Goal: Task Accomplishment & Management: Complete application form

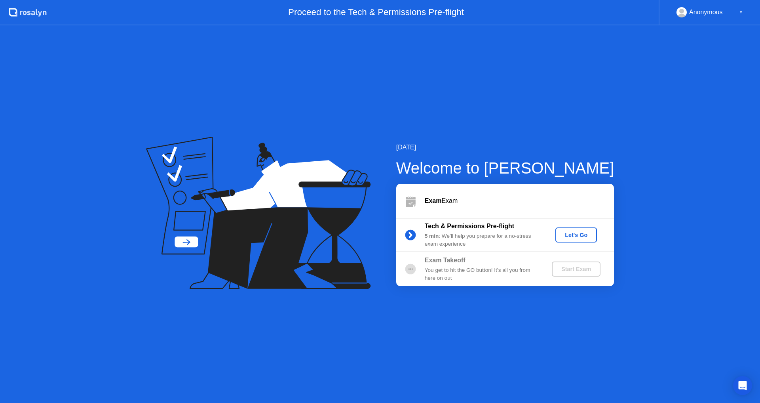
click at [576, 236] on div "Let's Go" at bounding box center [576, 235] width 35 height 6
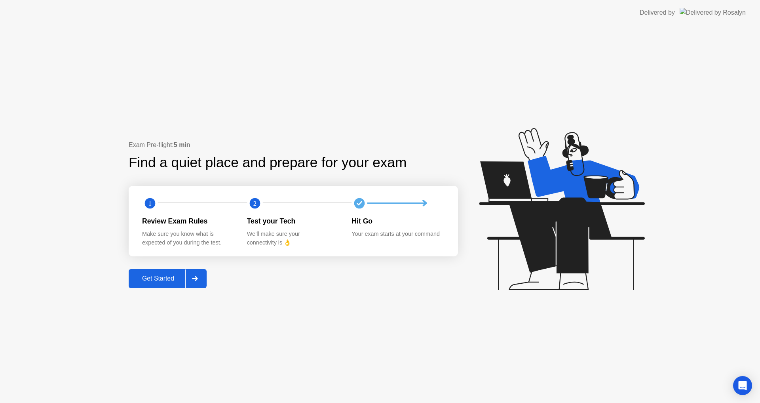
click at [162, 280] on div "Get Started" at bounding box center [158, 278] width 54 height 7
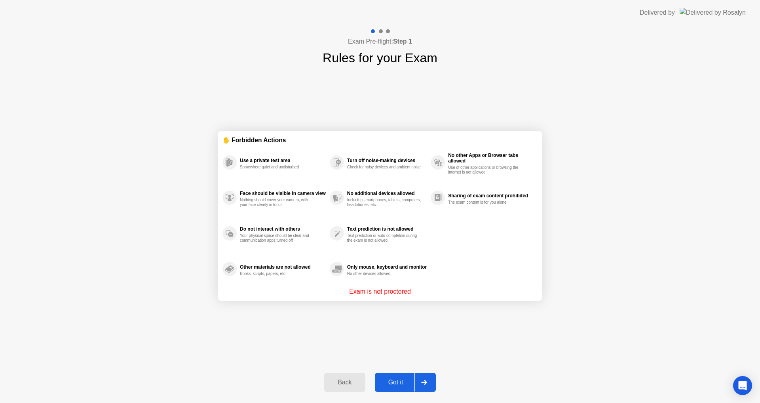
click at [395, 387] on button "Got it" at bounding box center [405, 382] width 61 height 19
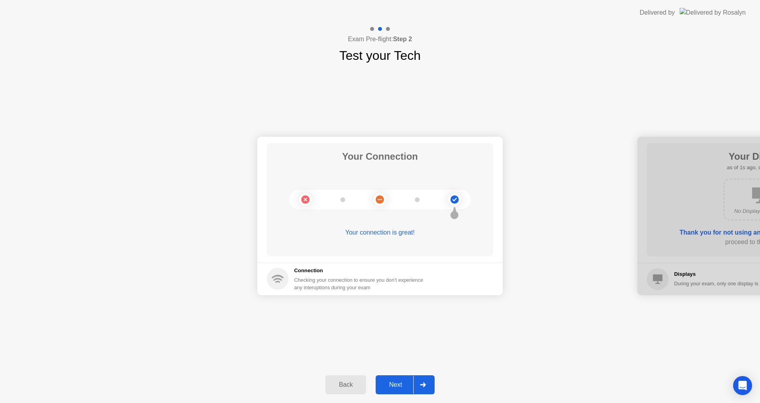
click at [357, 388] on div "Back" at bounding box center [346, 384] width 36 height 7
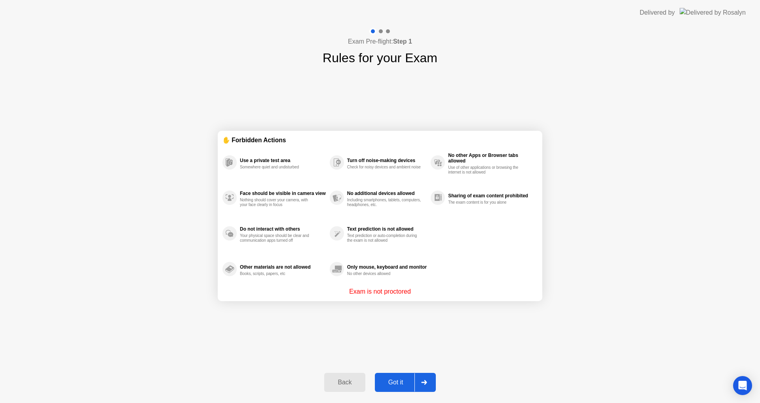
click at [390, 386] on div "Got it" at bounding box center [395, 382] width 37 height 7
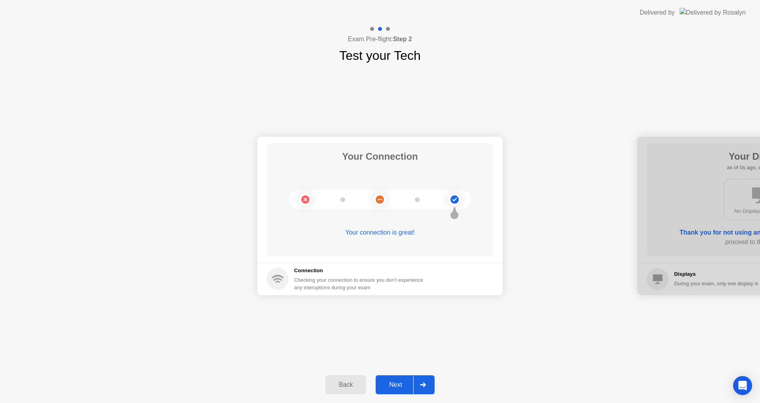
click at [395, 385] on div "Next" at bounding box center [395, 384] width 35 height 7
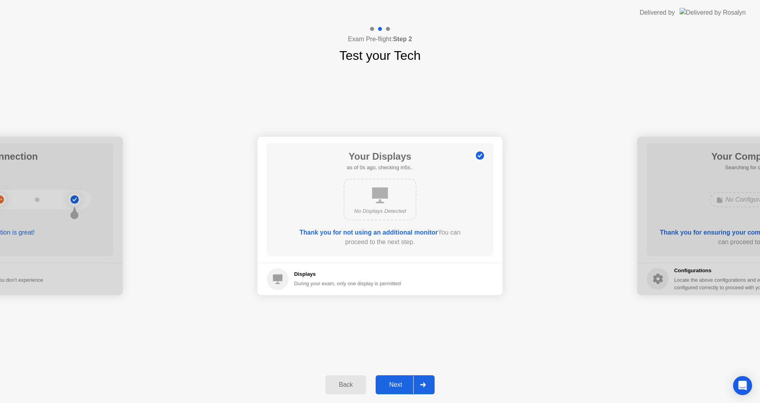
click at [395, 385] on div "Next" at bounding box center [395, 384] width 35 height 7
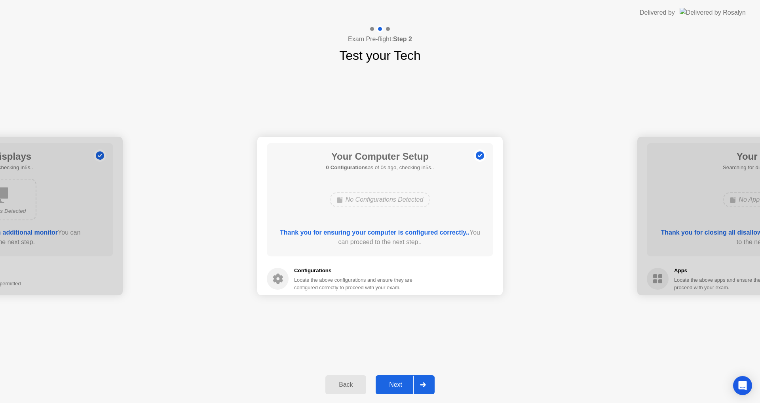
click at [391, 383] on div "Next" at bounding box center [395, 384] width 35 height 7
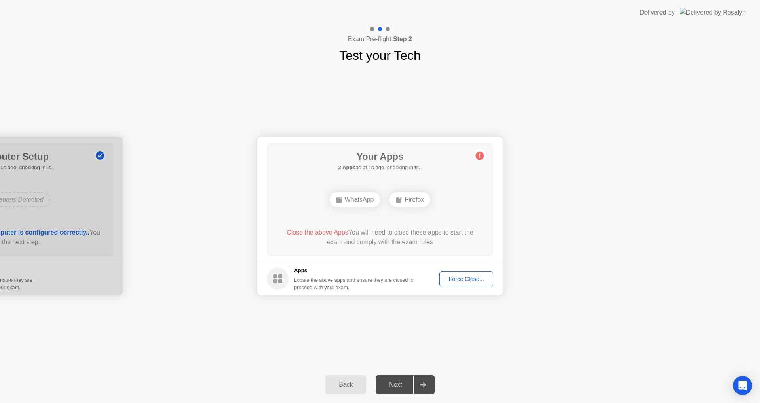
click at [460, 278] on div "Force Close..." at bounding box center [466, 279] width 48 height 6
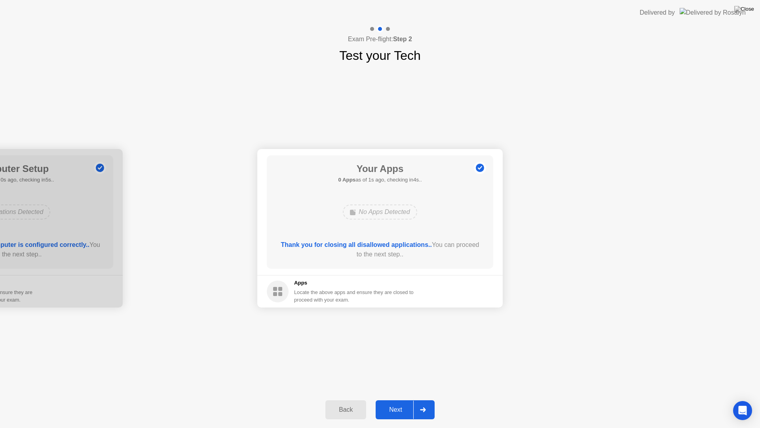
click at [392, 402] on div "Next" at bounding box center [395, 409] width 35 height 7
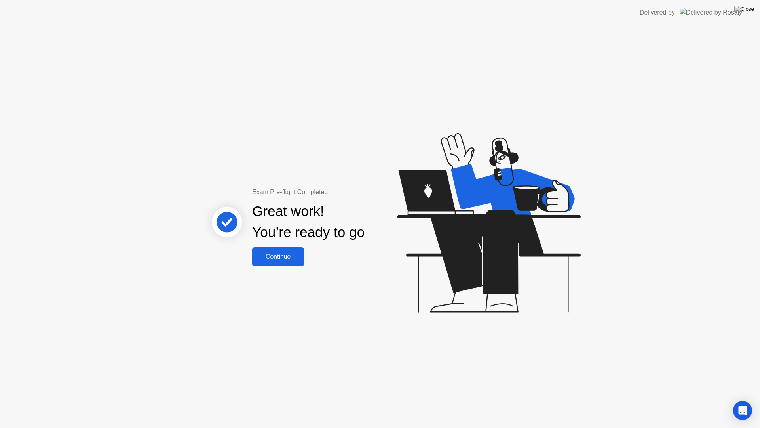
click at [288, 263] on button "Continue" at bounding box center [278, 256] width 52 height 19
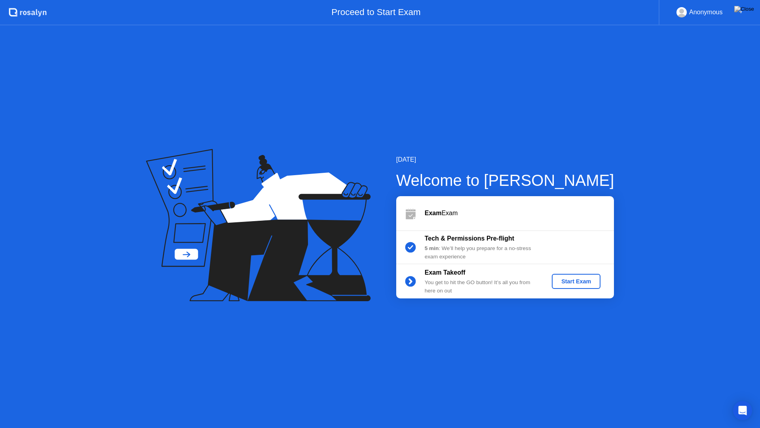
click at [563, 287] on button "Start Exam" at bounding box center [576, 281] width 49 height 15
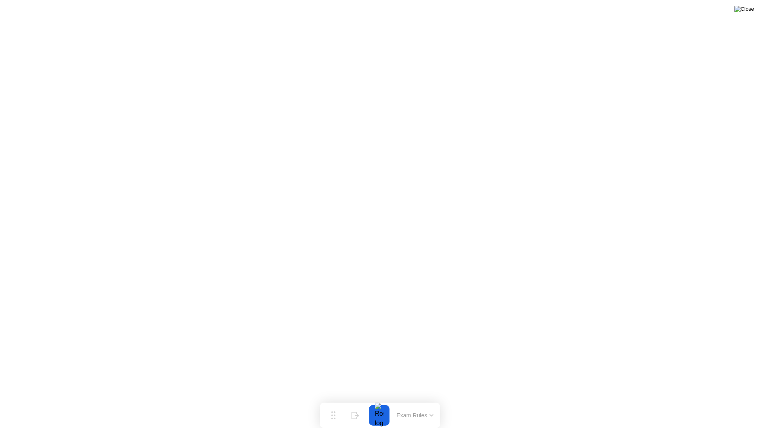
click at [747, 12] on img at bounding box center [745, 9] width 20 height 6
click at [673, 402] on div "End Proctoring Session" at bounding box center [695, 405] width 90 height 7
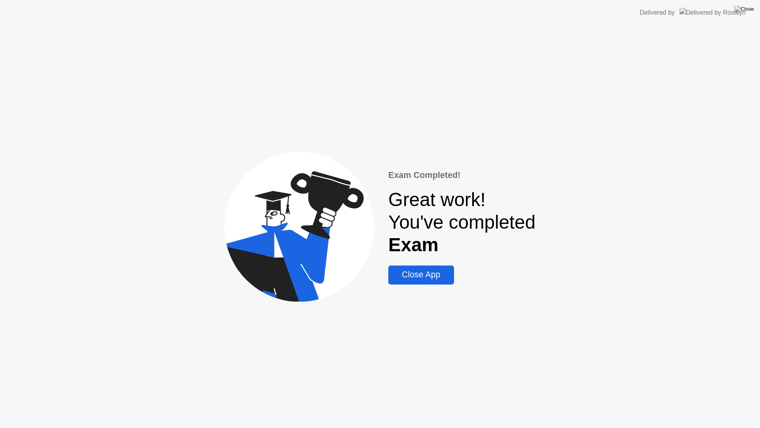
click at [432, 278] on div "Close App" at bounding box center [421, 275] width 61 height 10
